Goal: Use online tool/utility: Utilize a website feature to perform a specific function

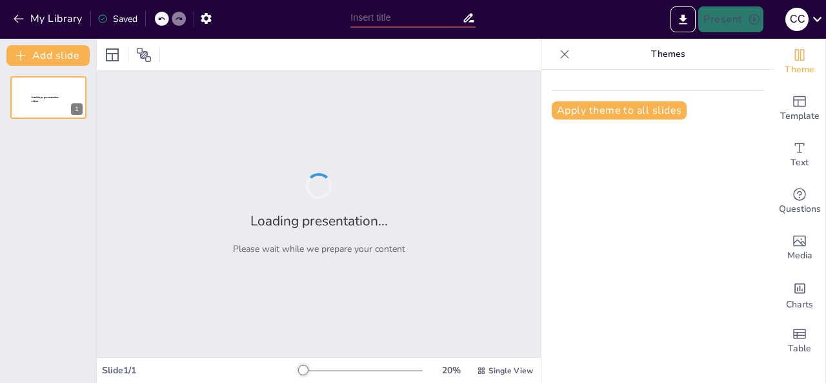
type input "Imported EVALUACIÓN FINANCIERA_JURIDICA.pptx"
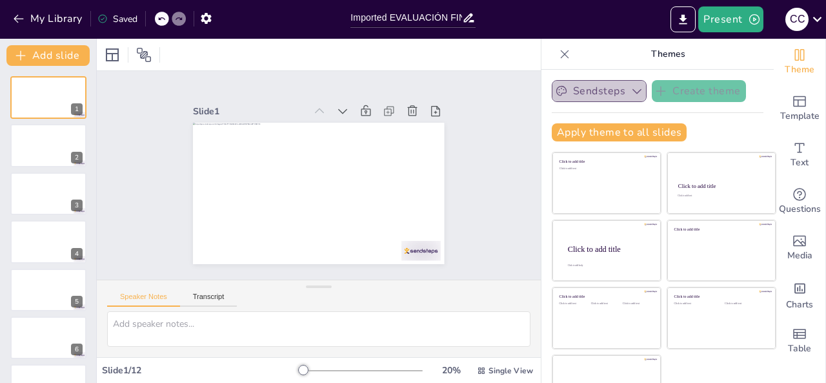
click at [631, 91] on icon "button" at bounding box center [637, 91] width 13 height 13
drag, startPoint x: 804, startPoint y: 0, endPoint x: 514, endPoint y: 3, distance: 290.5
click at [514, 3] on div "Present C C" at bounding box center [654, 19] width 344 height 39
click at [206, 292] on div "Speaker Notes Transcript" at bounding box center [172, 298] width 130 height 17
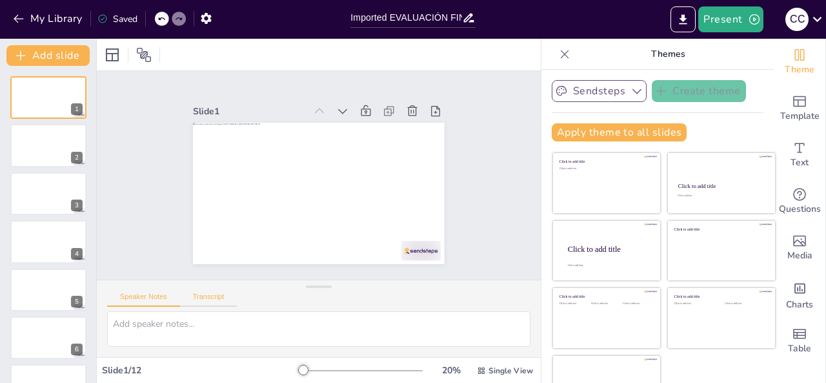
click at [207, 294] on button "Transcript" at bounding box center [208, 299] width 57 height 14
click at [146, 294] on button "Speaker Notes" at bounding box center [143, 299] width 73 height 14
click at [210, 296] on button "Transcript" at bounding box center [208, 299] width 57 height 14
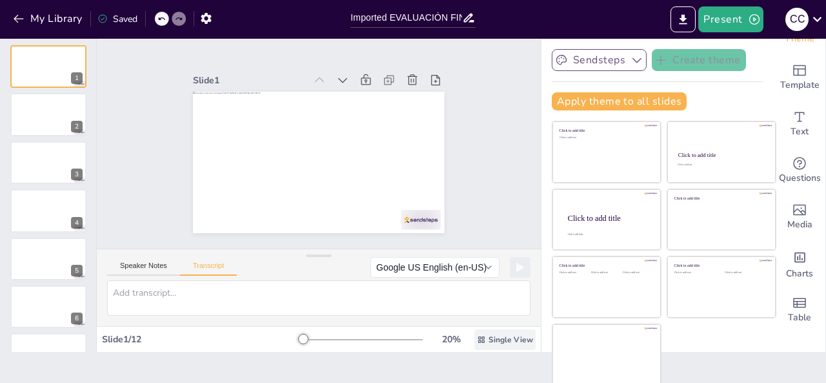
click at [489, 339] on span "Single View" at bounding box center [511, 339] width 45 height 10
click at [205, 21] on icon "button" at bounding box center [206, 18] width 10 height 11
